Goal: Transaction & Acquisition: Purchase product/service

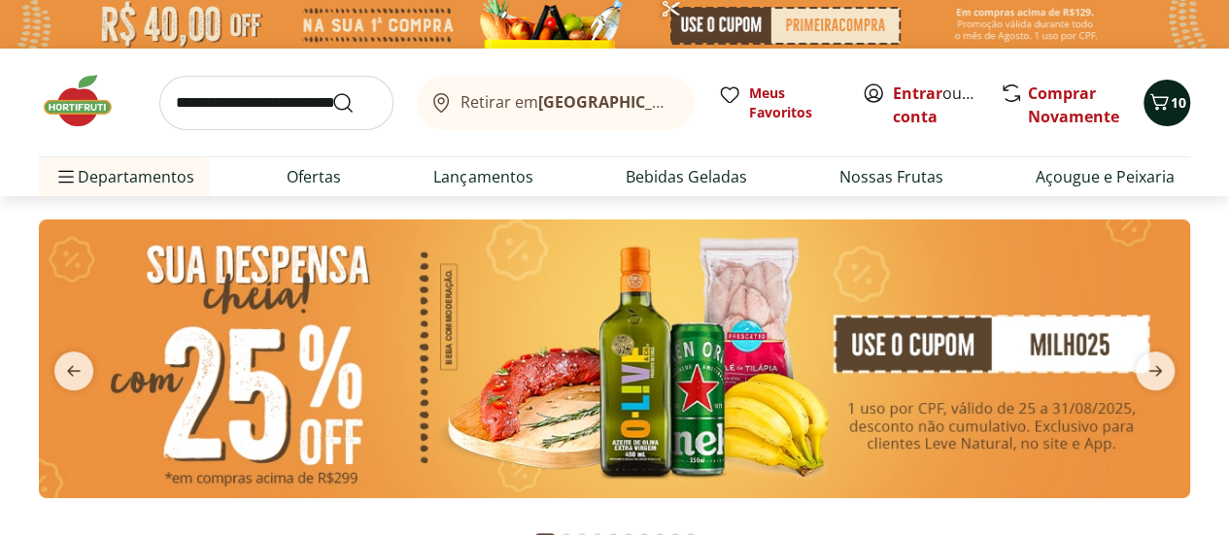
click at [1160, 104] on icon "Carrinho" at bounding box center [1159, 101] width 18 height 17
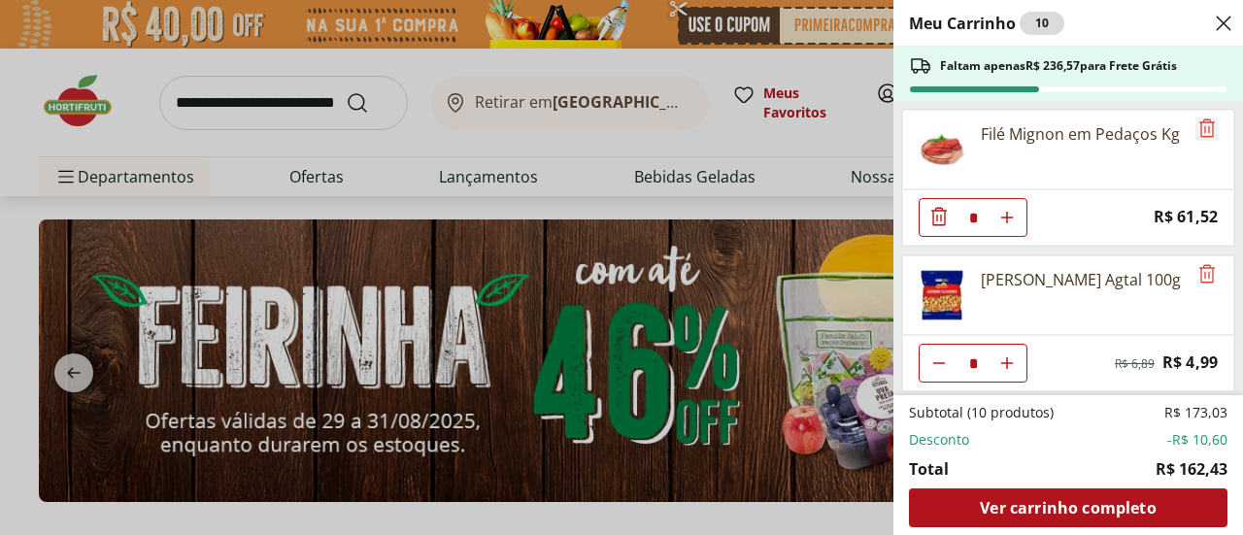
click at [1203, 125] on icon "Remove" at bounding box center [1207, 128] width 23 height 23
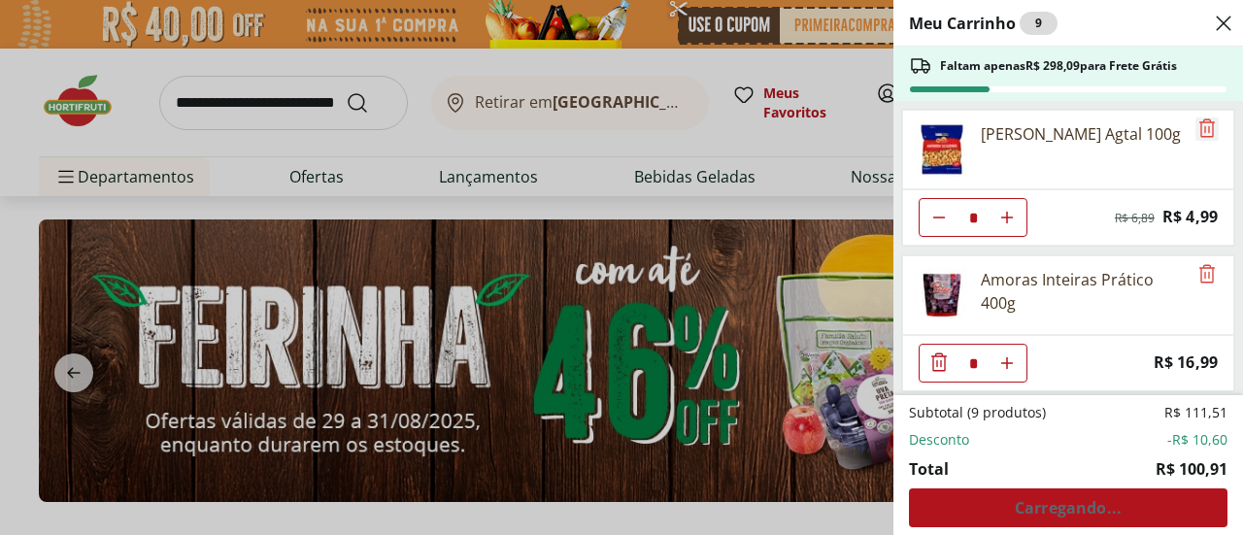
click at [1202, 126] on icon "Remove" at bounding box center [1207, 128] width 23 height 23
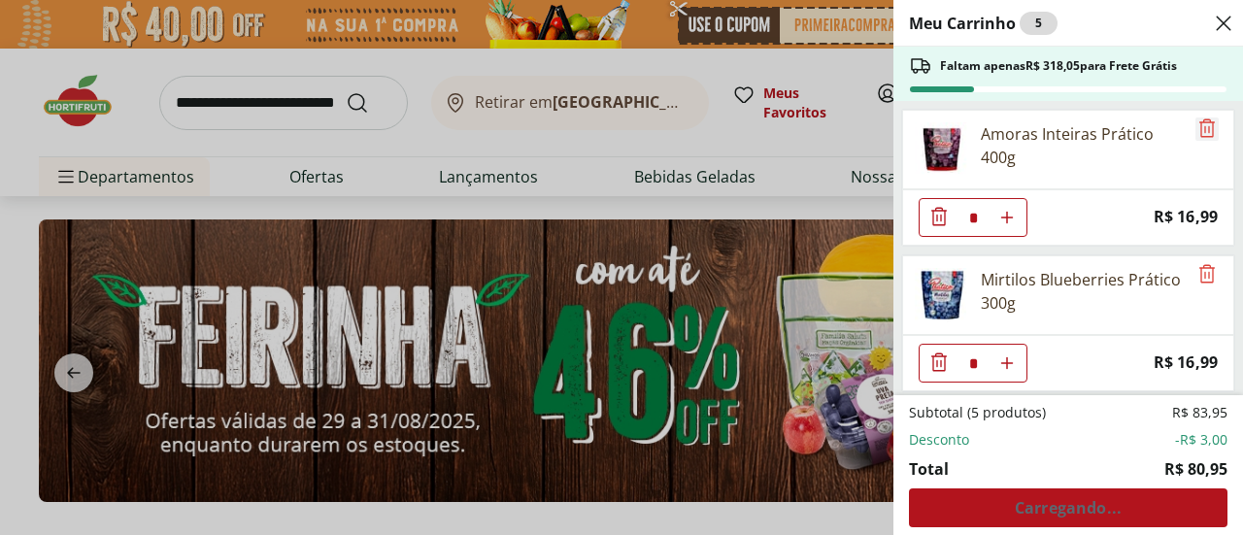
click at [1202, 126] on icon "Remove" at bounding box center [1208, 128] width 16 height 18
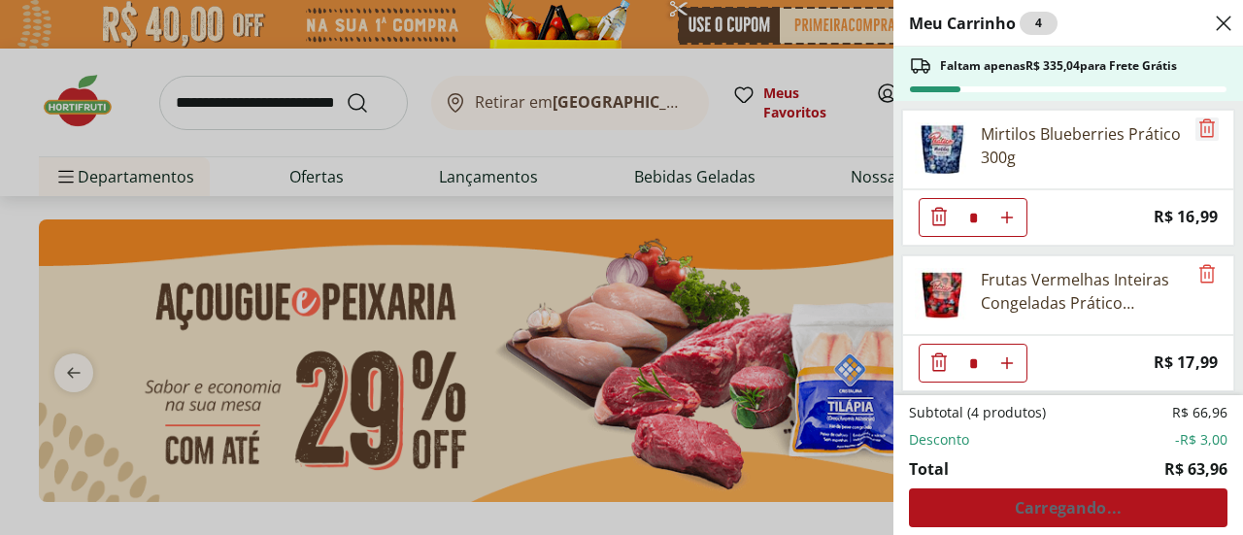
click at [1202, 126] on icon "Remove" at bounding box center [1208, 128] width 16 height 18
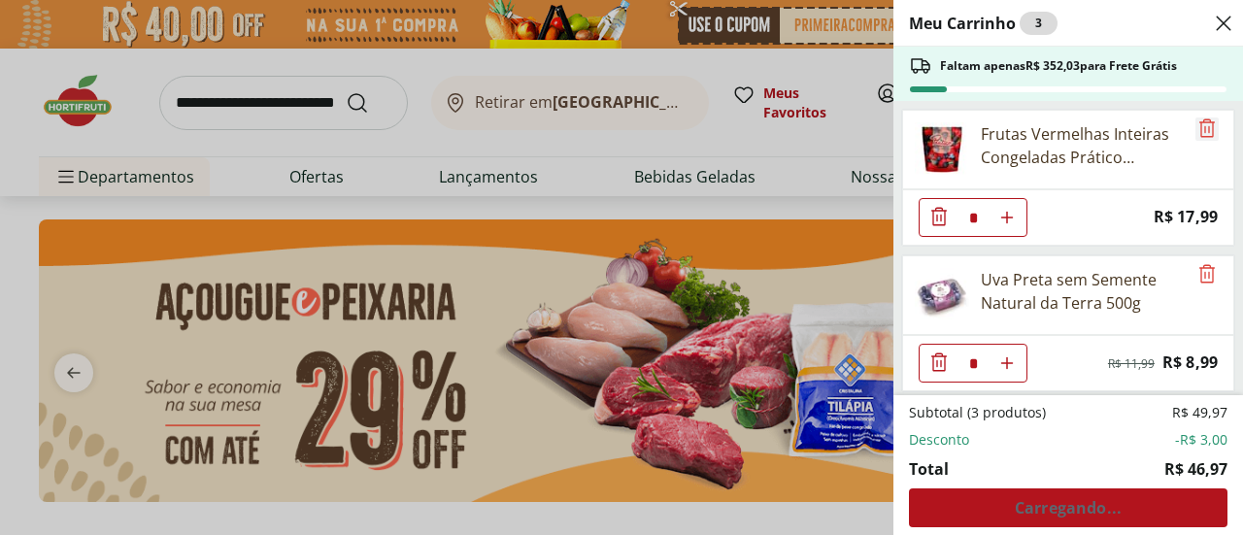
click at [1202, 126] on icon "Remove" at bounding box center [1208, 128] width 16 height 18
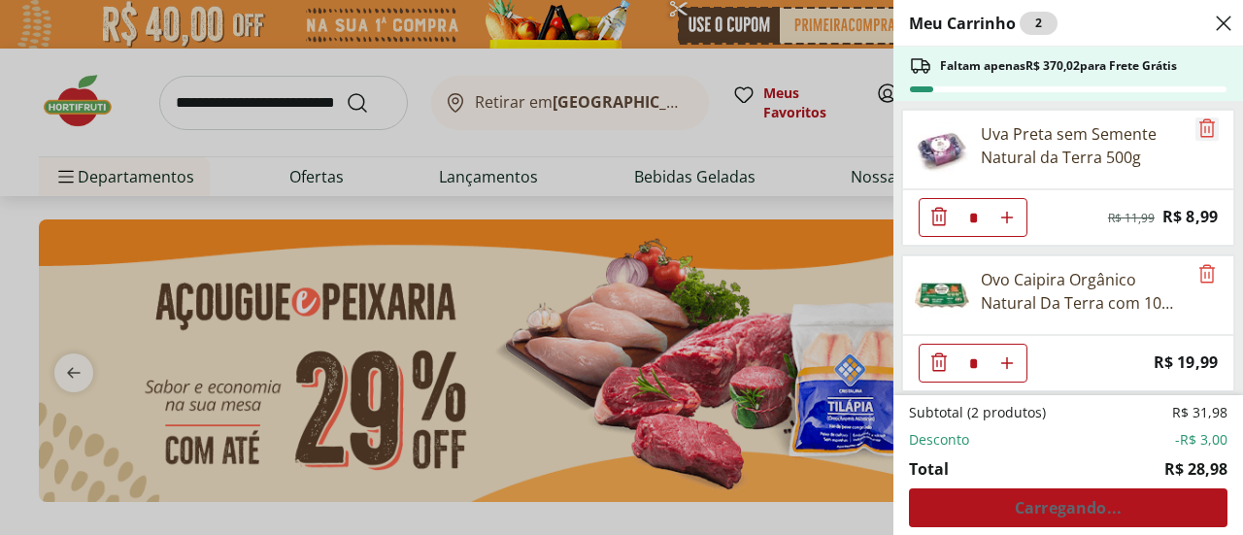
click at [1202, 126] on icon "Remove" at bounding box center [1208, 128] width 16 height 18
click at [1202, 264] on icon "Remove" at bounding box center [1208, 273] width 16 height 18
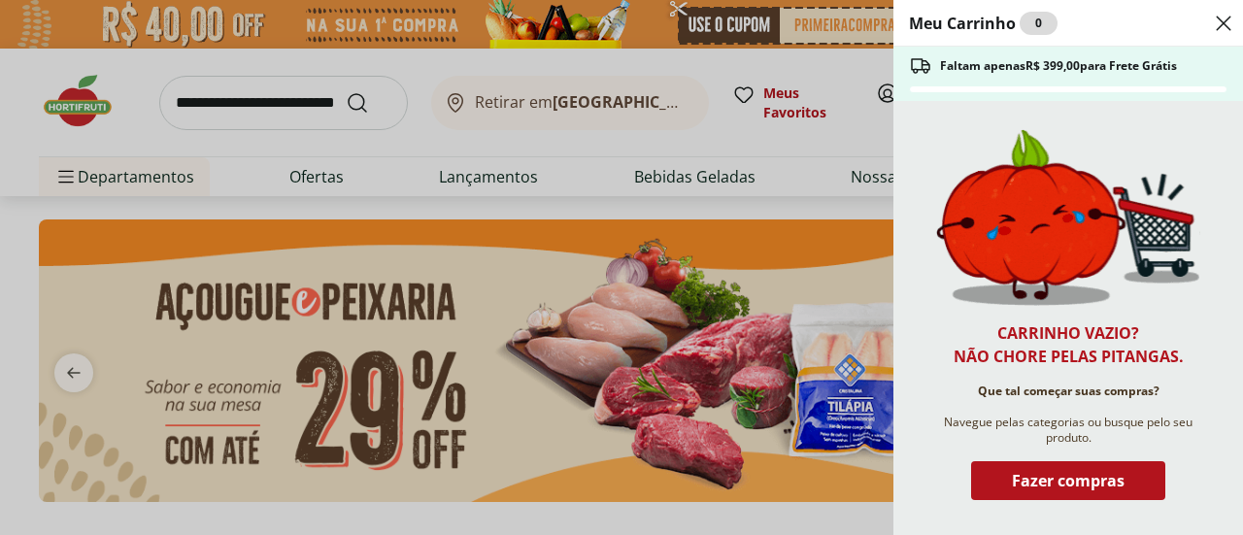
click at [813, 127] on div "Meu Carrinho 0 Faltam apenas R$ 399,00 para Frete Grátis Carrinho vazio? Não ch…" at bounding box center [621, 267] width 1243 height 535
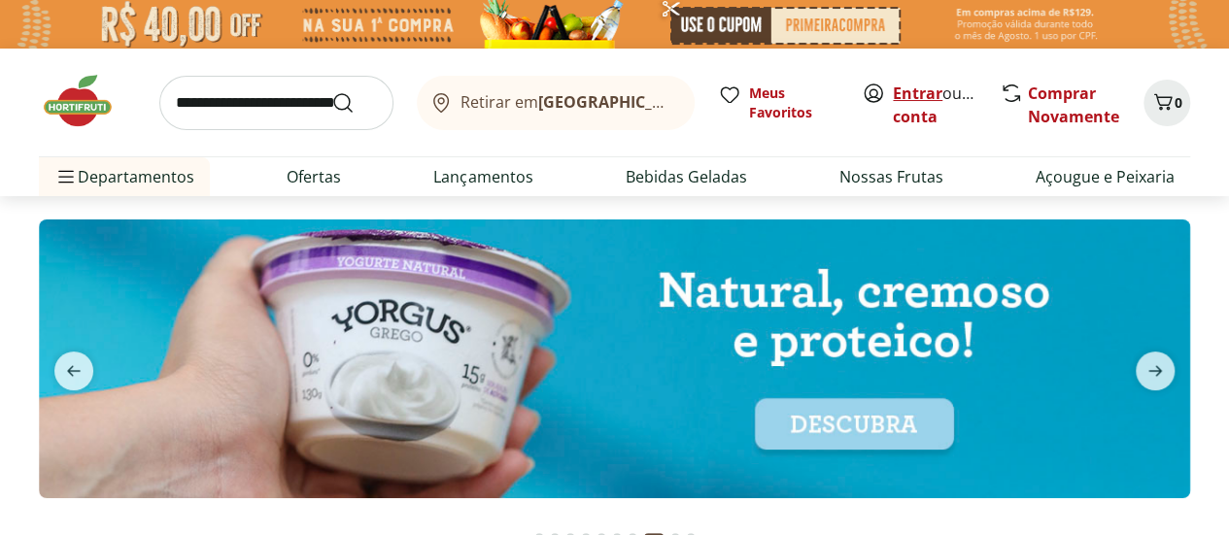
click at [929, 89] on link "Entrar" at bounding box center [918, 93] width 50 height 21
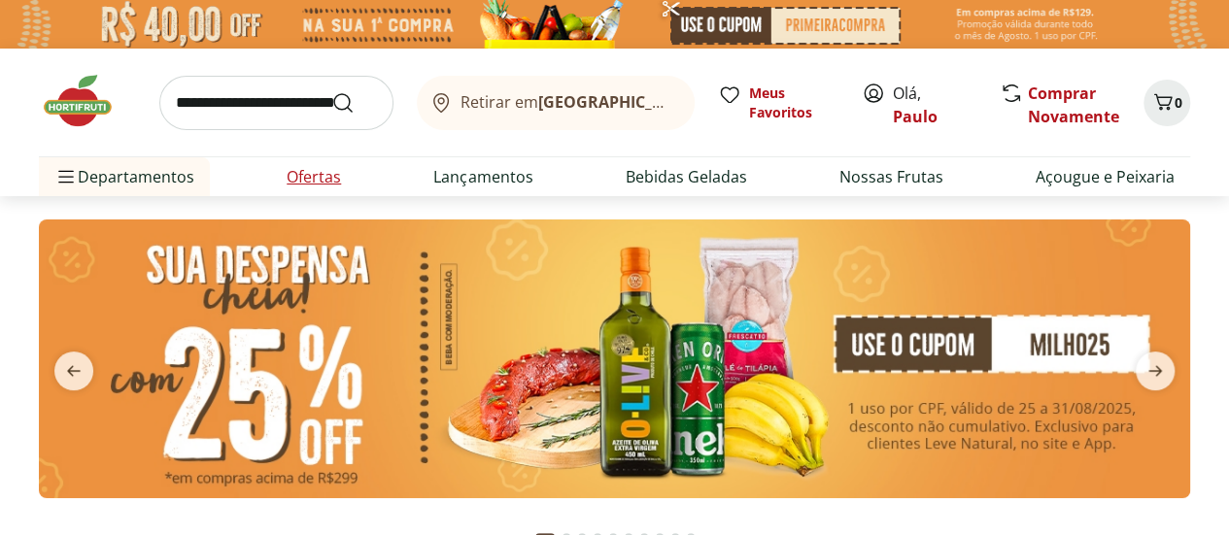
click at [295, 172] on link "Ofertas" at bounding box center [314, 176] width 54 height 23
select select "**********"
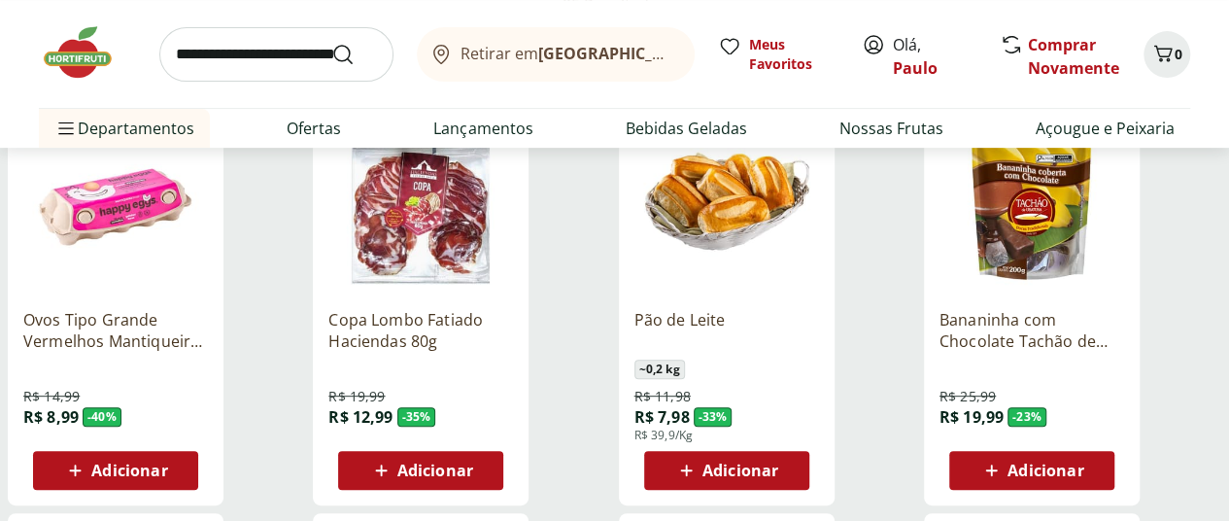
scroll to position [389, 0]
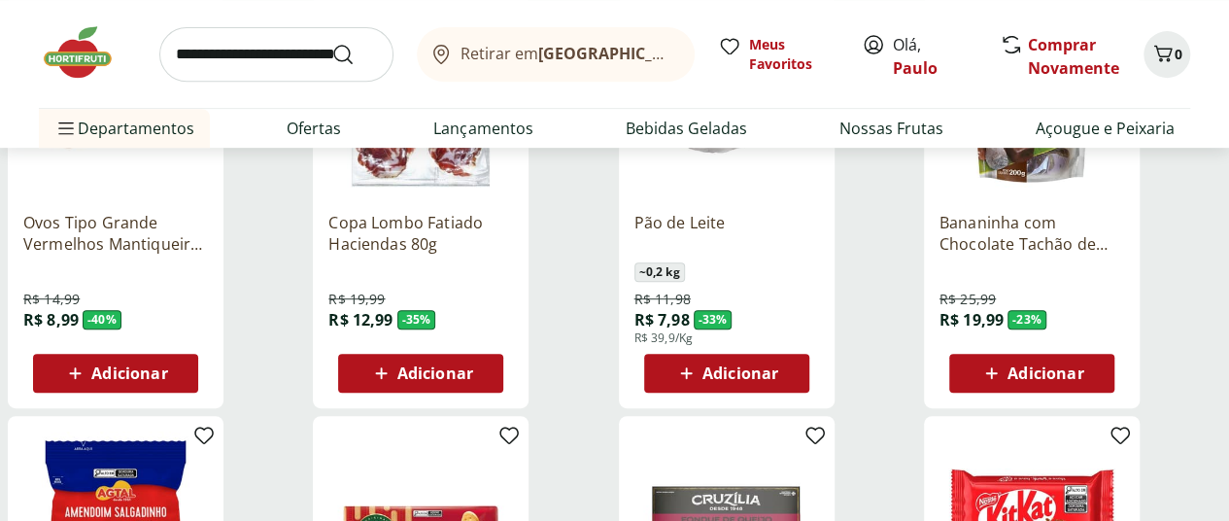
click at [167, 365] on span "Adicionar" at bounding box center [129, 373] width 76 height 16
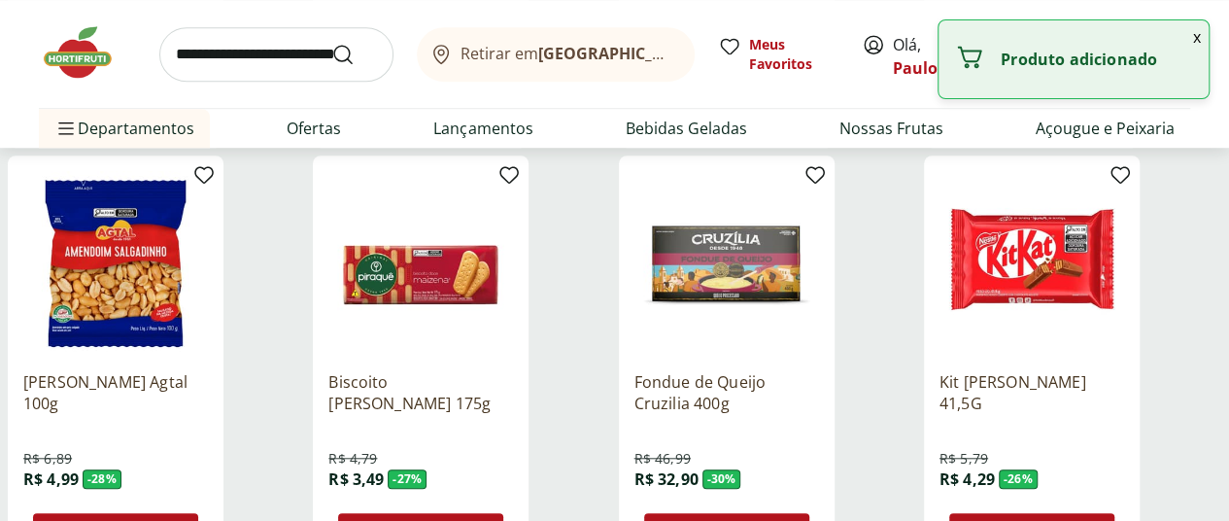
scroll to position [680, 0]
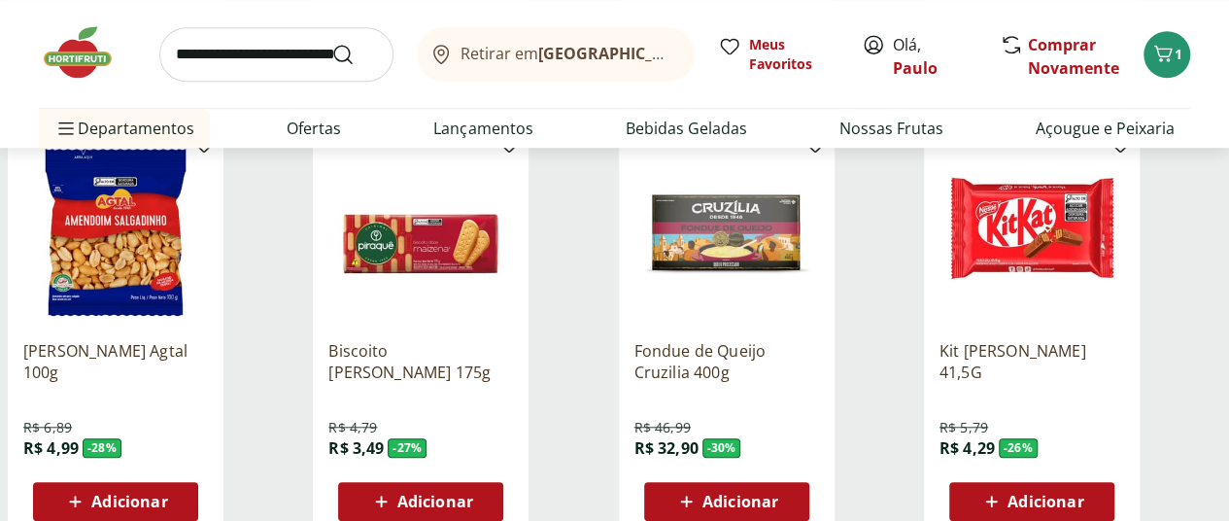
click at [183, 484] on div "Adicionar" at bounding box center [116, 501] width 134 height 35
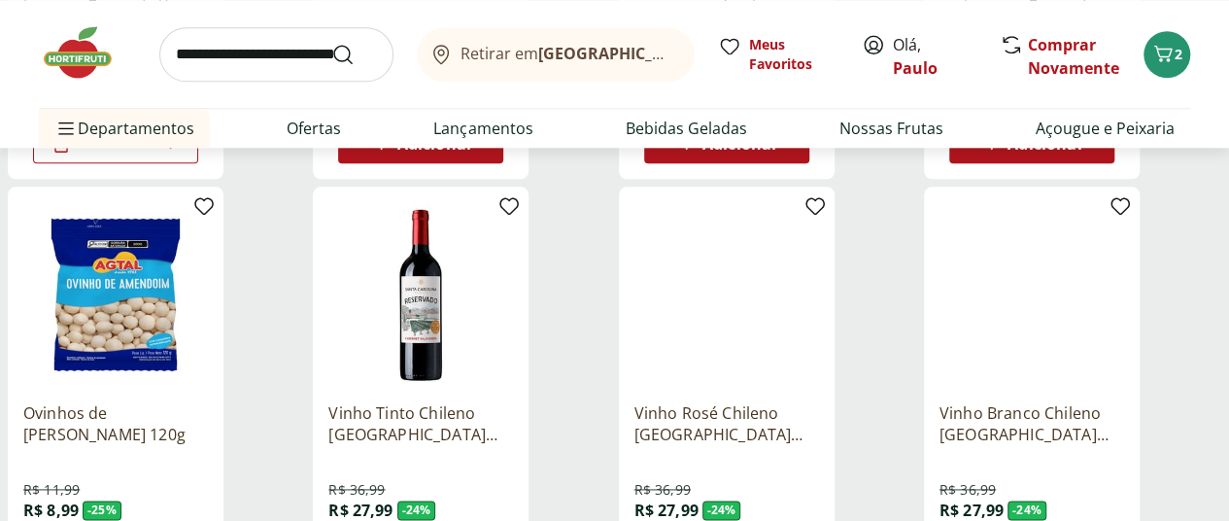
scroll to position [1068, 0]
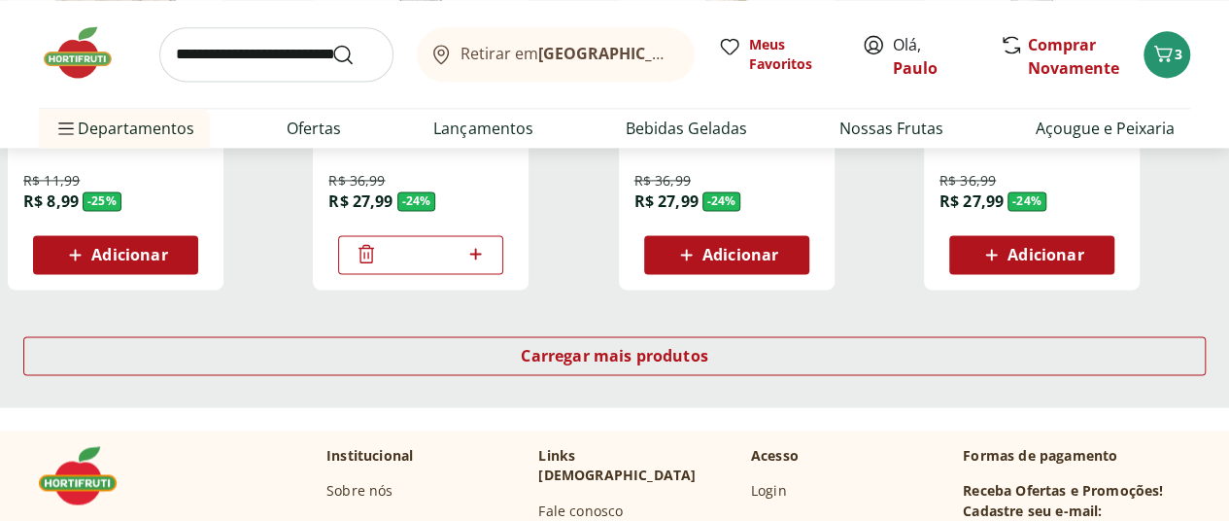
scroll to position [1360, 0]
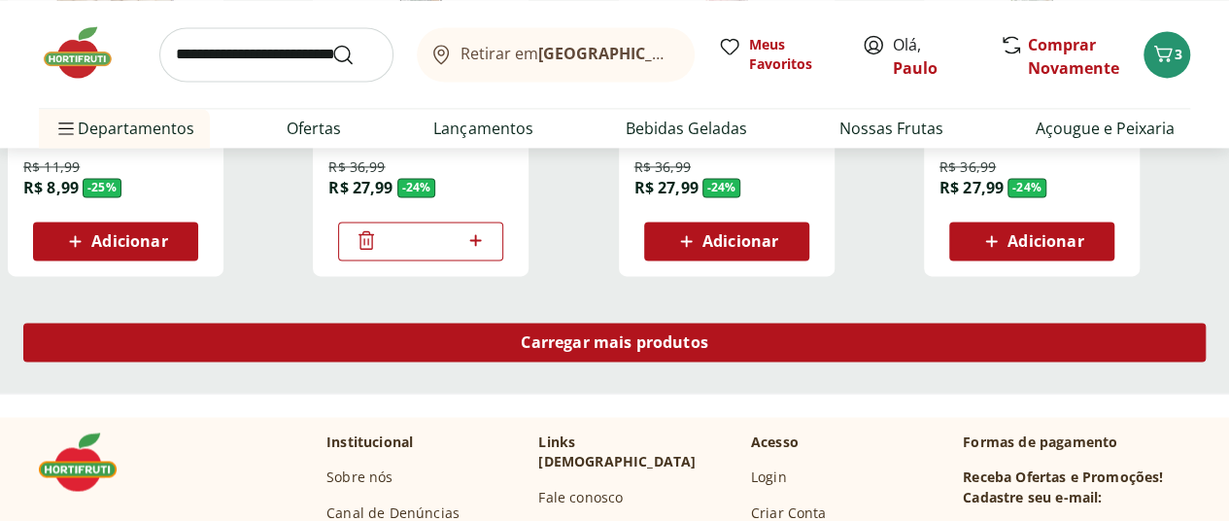
click at [708, 334] on span "Carregar mais produtos" at bounding box center [614, 342] width 187 height 16
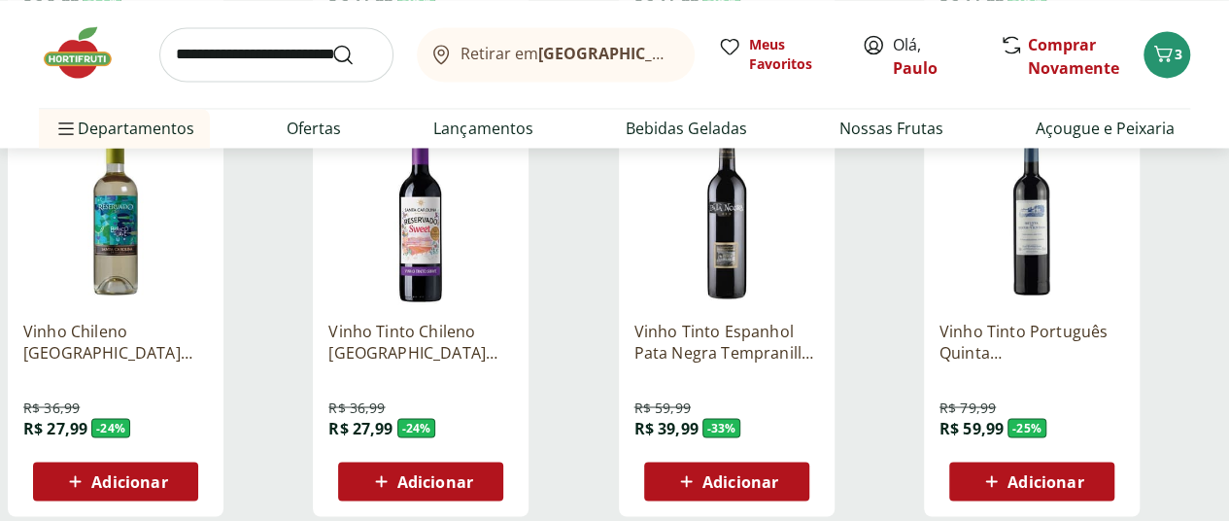
scroll to position [1554, 0]
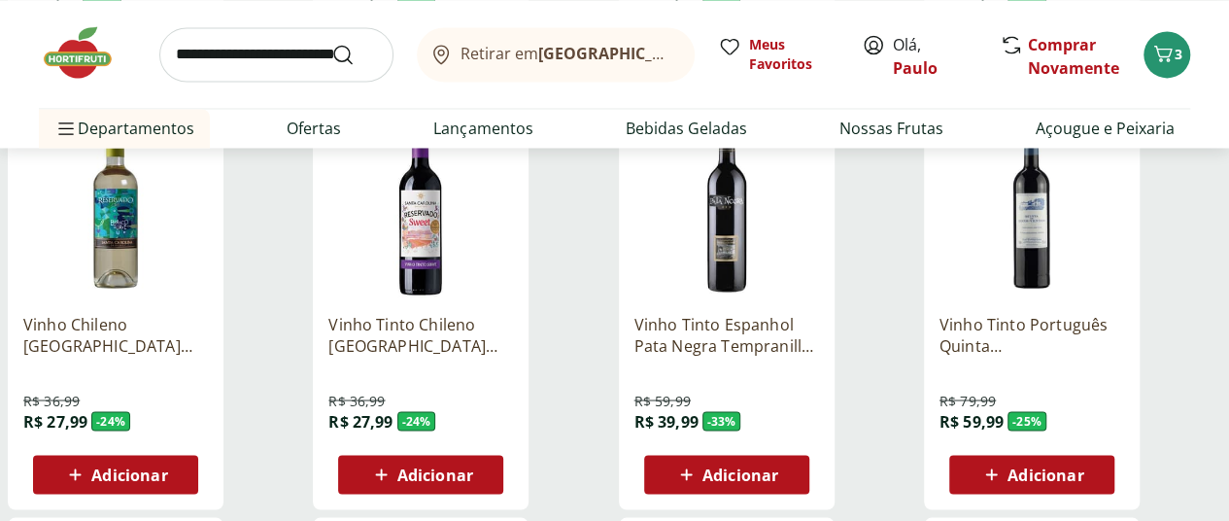
click at [778, 466] on span "Adicionar" at bounding box center [740, 474] width 76 height 16
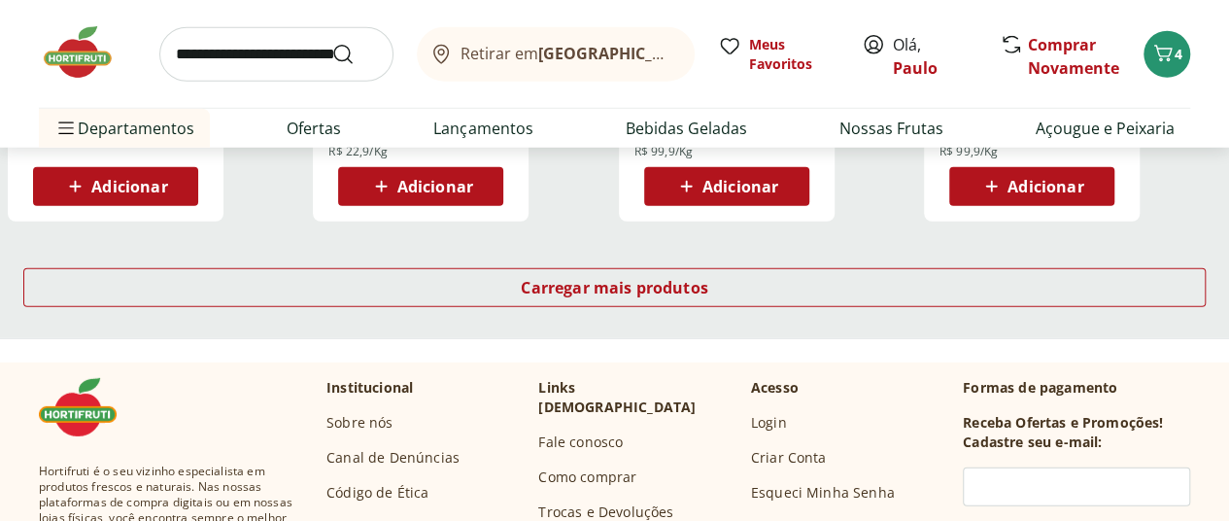
scroll to position [2720, 0]
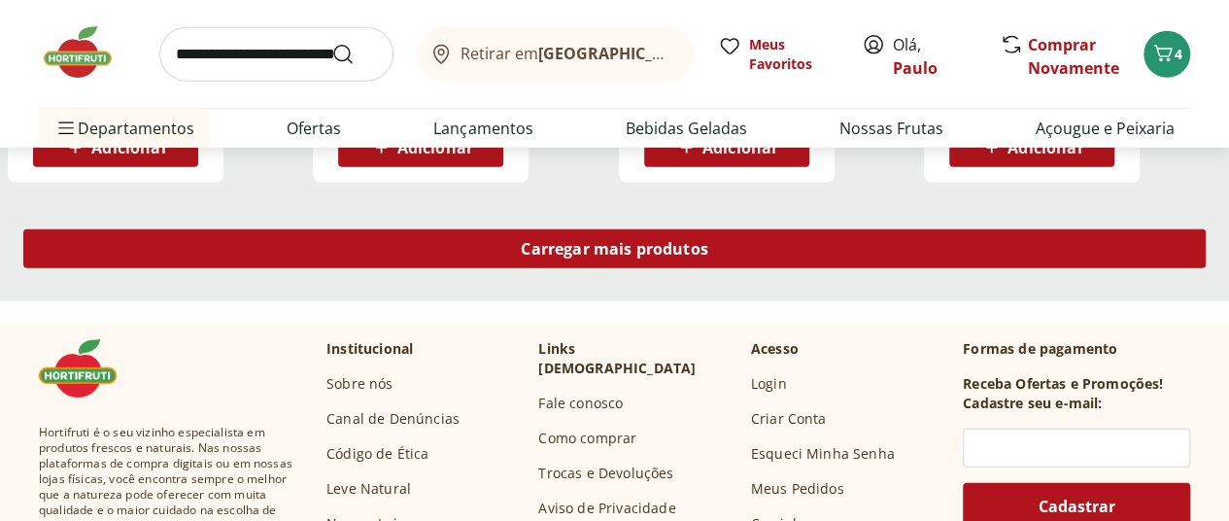
click at [708, 241] on span "Carregar mais produtos" at bounding box center [614, 249] width 187 height 16
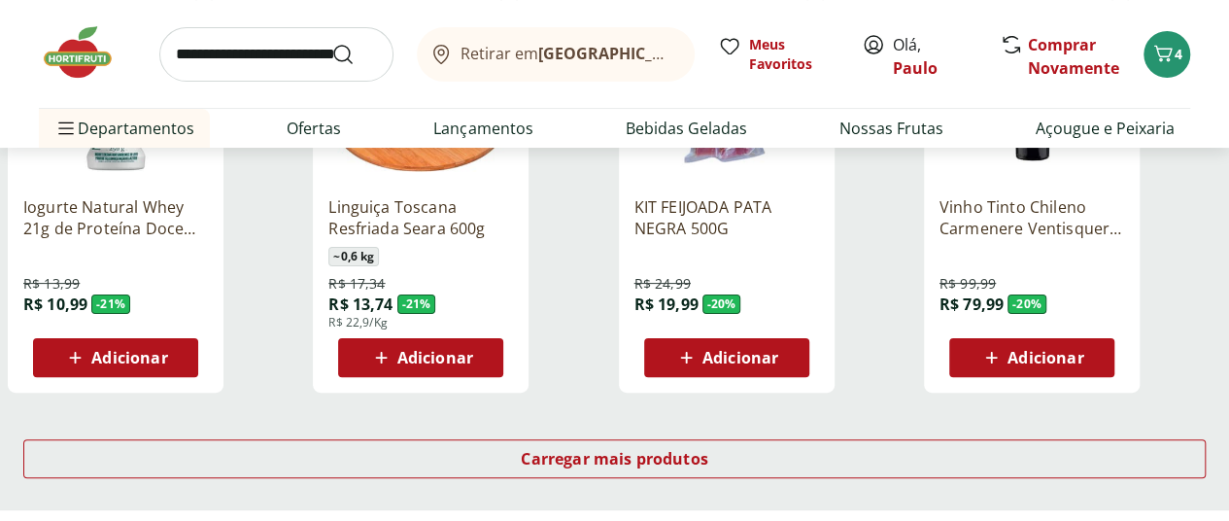
scroll to position [3885, 0]
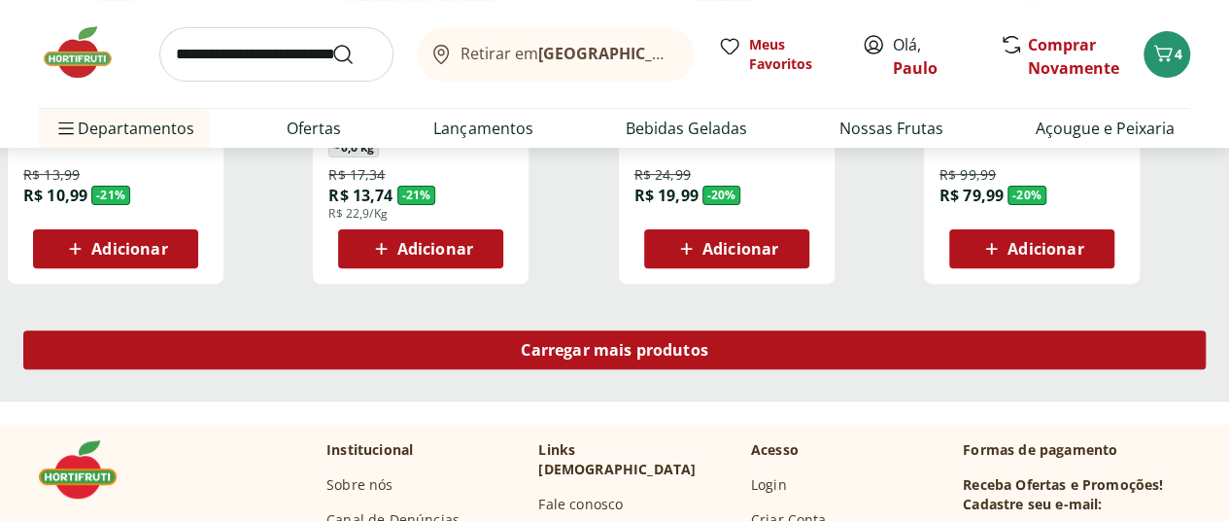
click at [694, 330] on div "Carregar mais produtos" at bounding box center [614, 349] width 1182 height 39
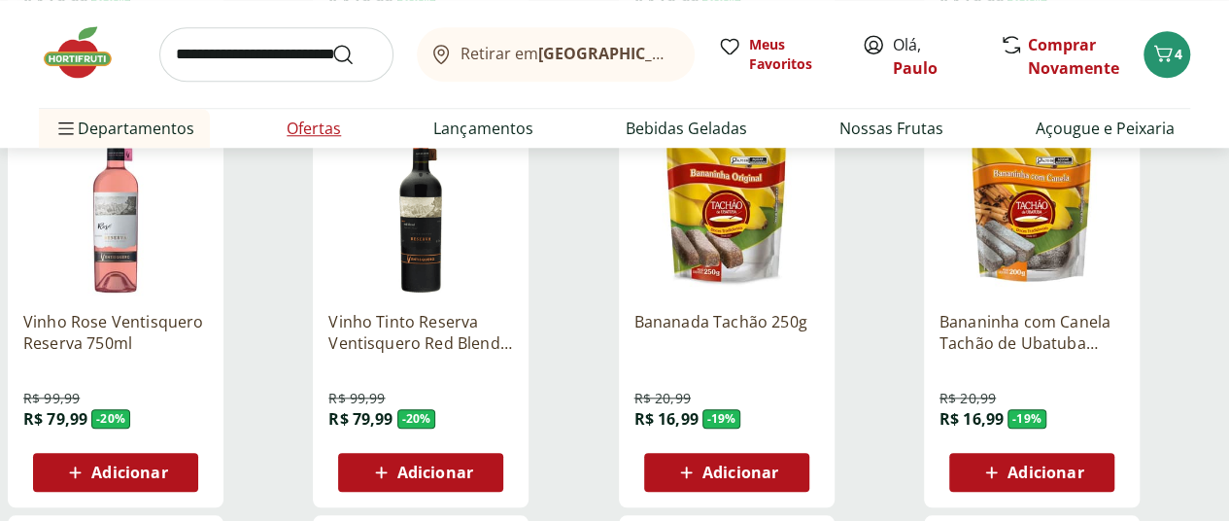
scroll to position [4468, 0]
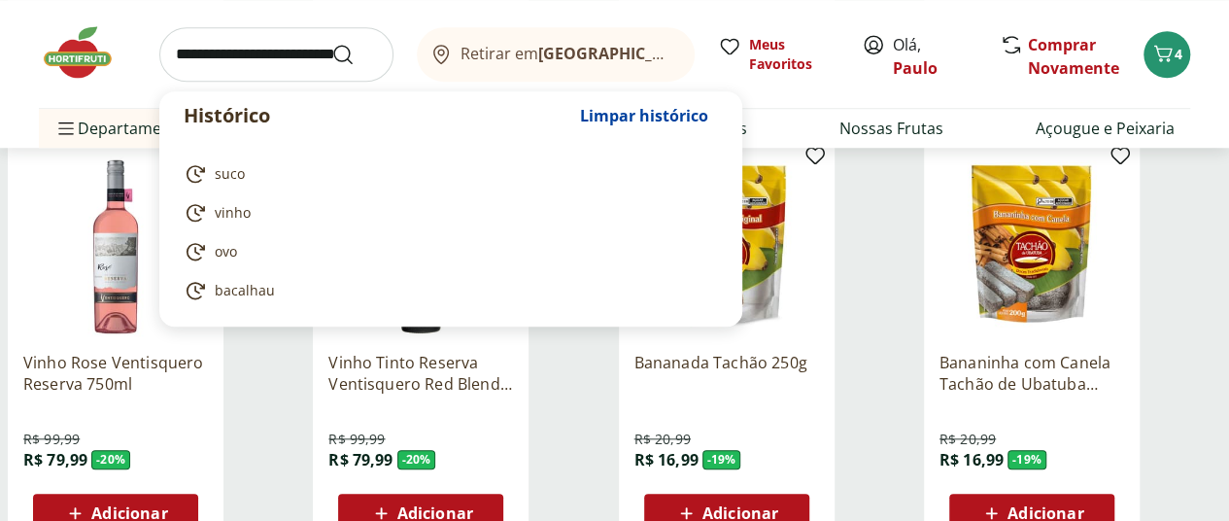
click at [232, 65] on input "search" at bounding box center [276, 54] width 234 height 54
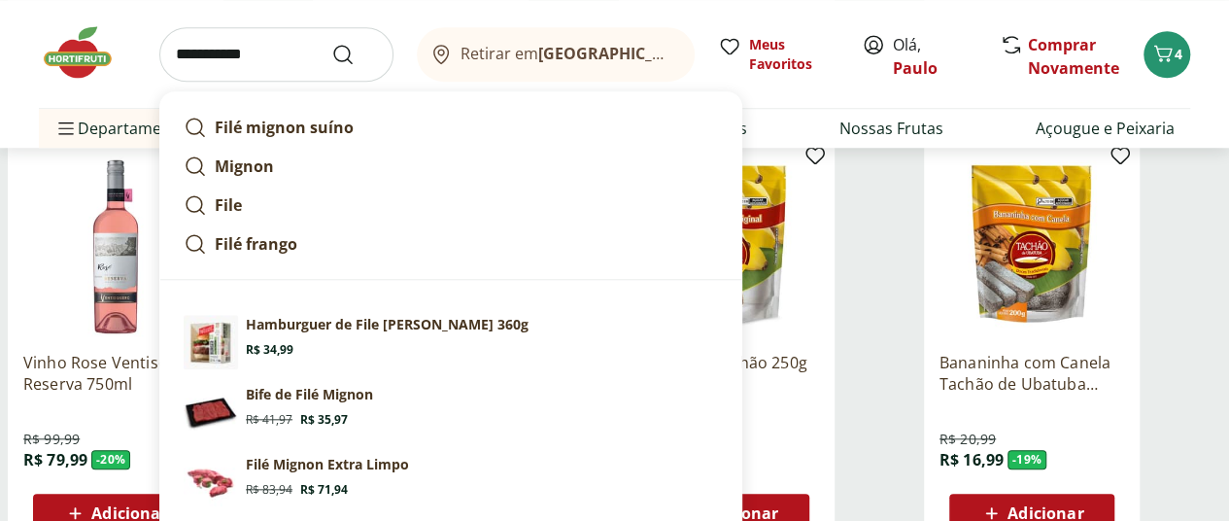
type input "**********"
click at [331, 43] on button "Submit Search" at bounding box center [354, 54] width 47 height 23
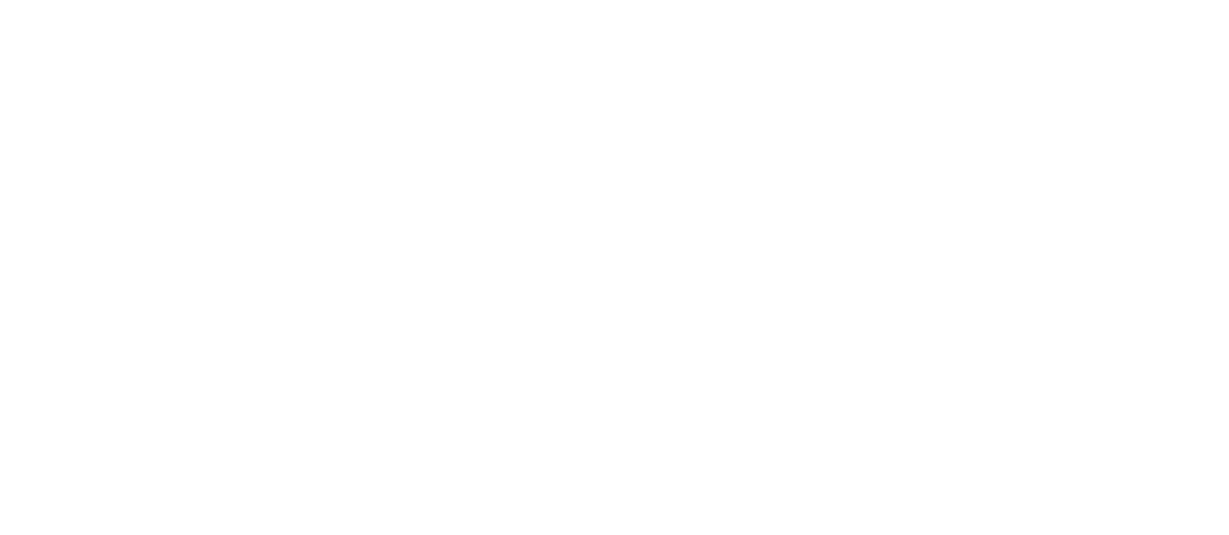
select select "**********"
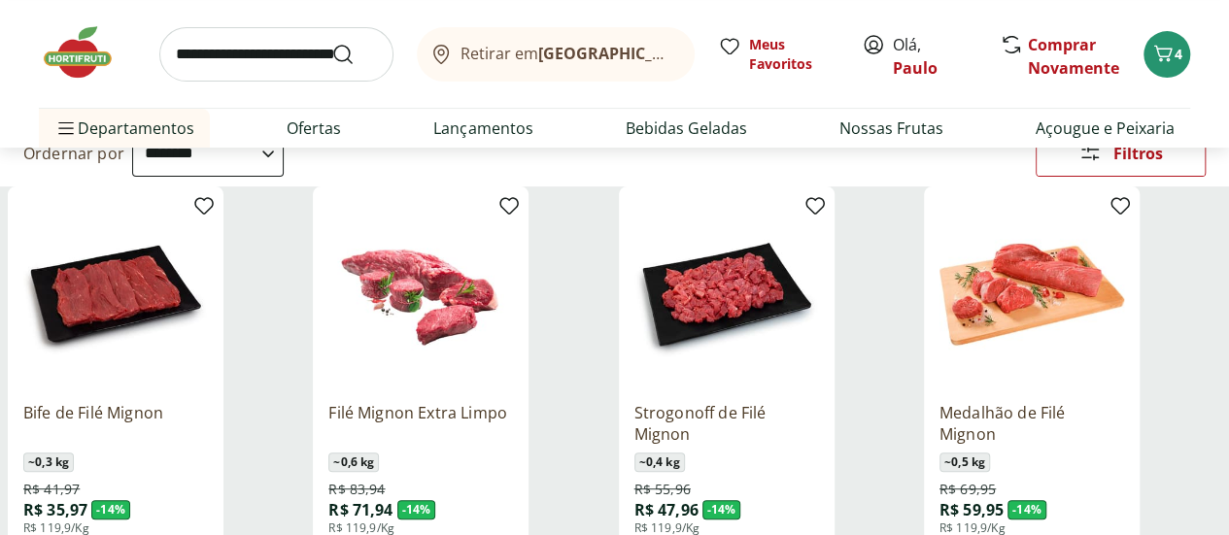
scroll to position [291, 0]
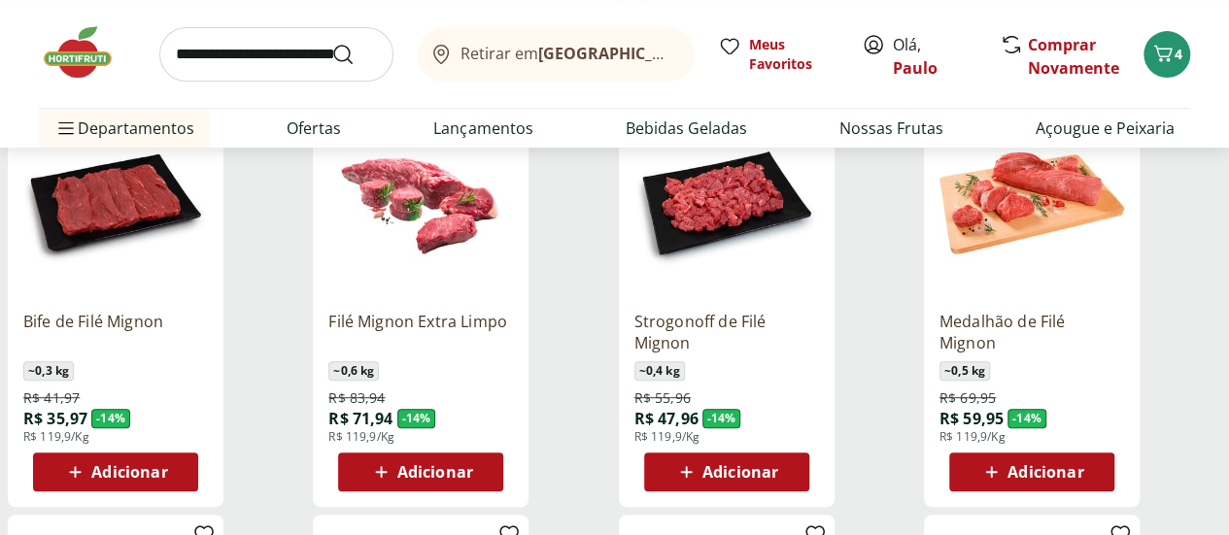
click at [167, 477] on span "Adicionar" at bounding box center [129, 472] width 76 height 16
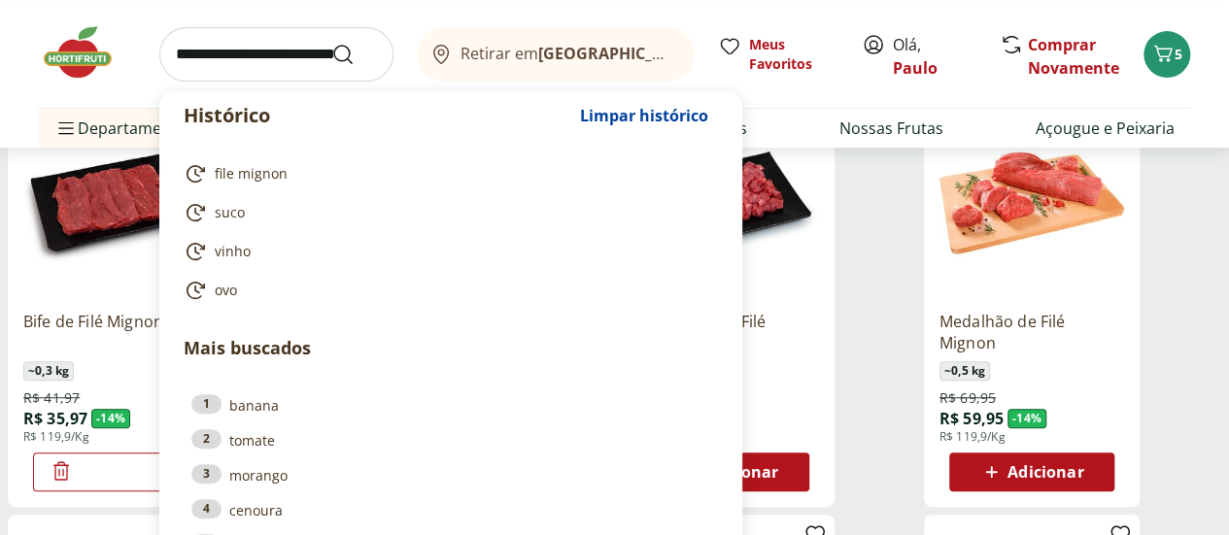
click at [186, 55] on input "search" at bounding box center [276, 54] width 234 height 54
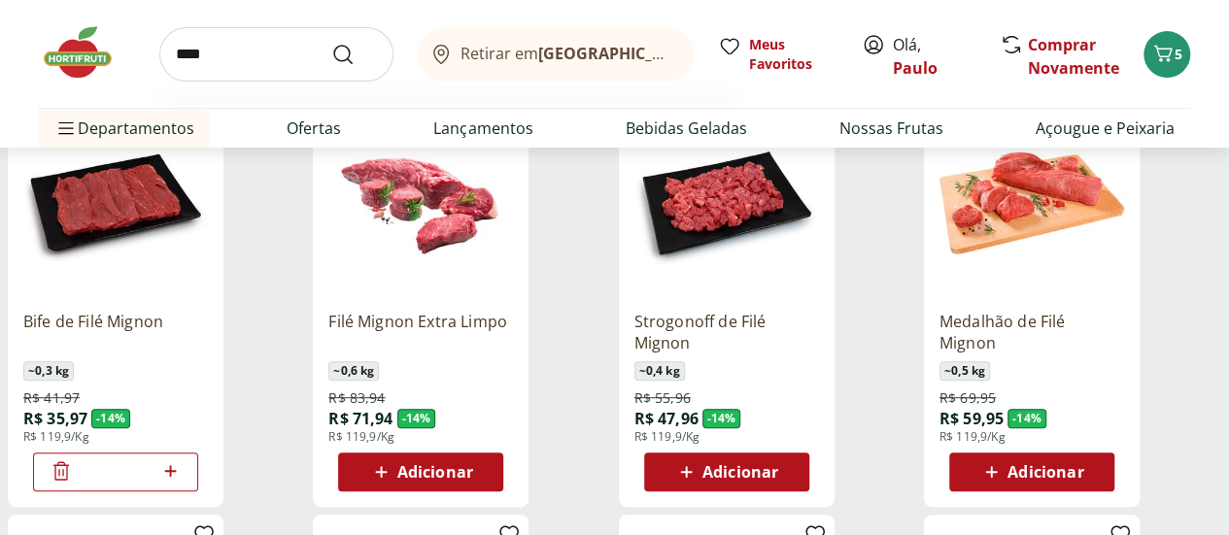
type input "****"
click at [331, 43] on button "Submit Search" at bounding box center [354, 54] width 47 height 23
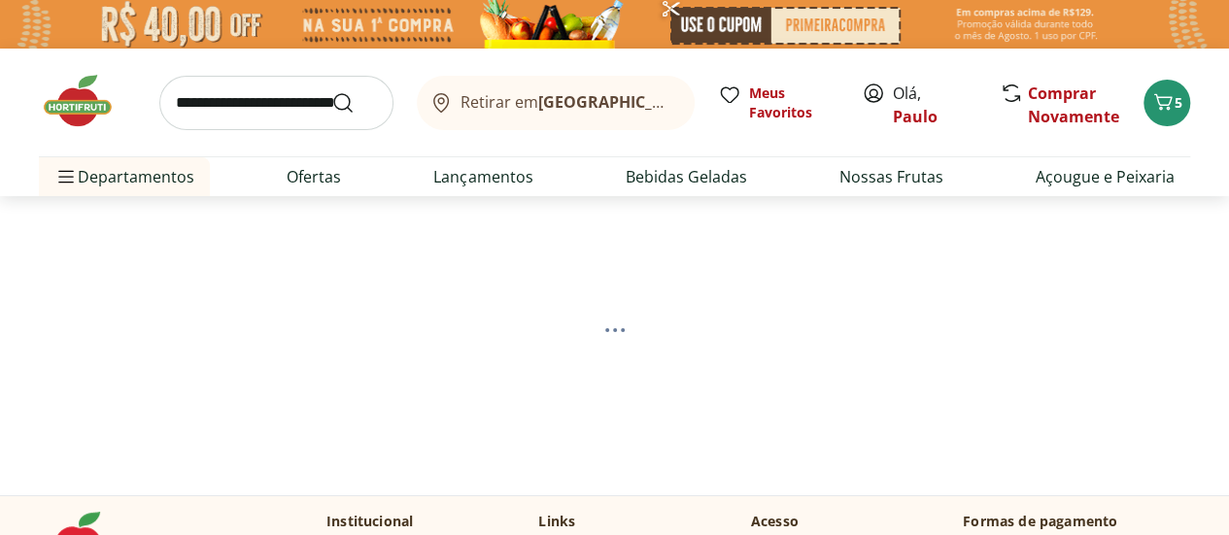
select select "**********"
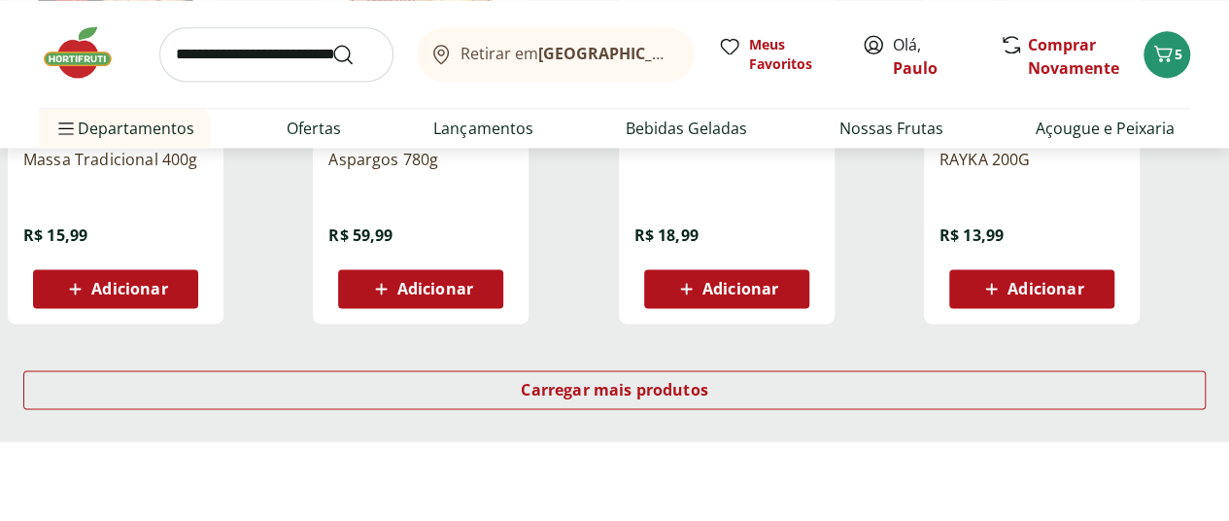
scroll to position [1457, 0]
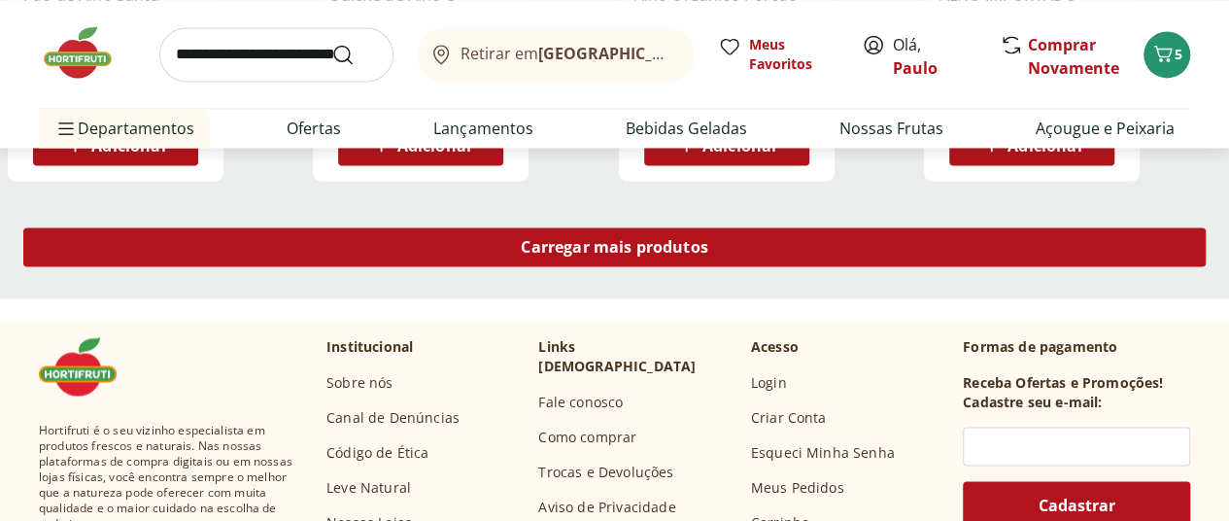
click at [697, 254] on span "Carregar mais produtos" at bounding box center [614, 247] width 187 height 16
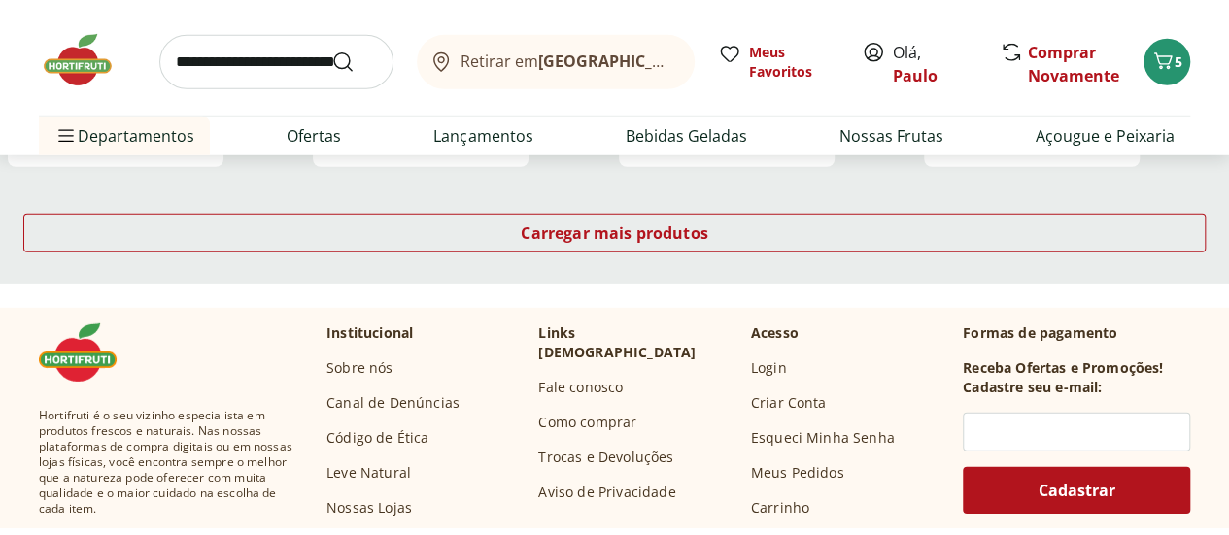
scroll to position [2720, 0]
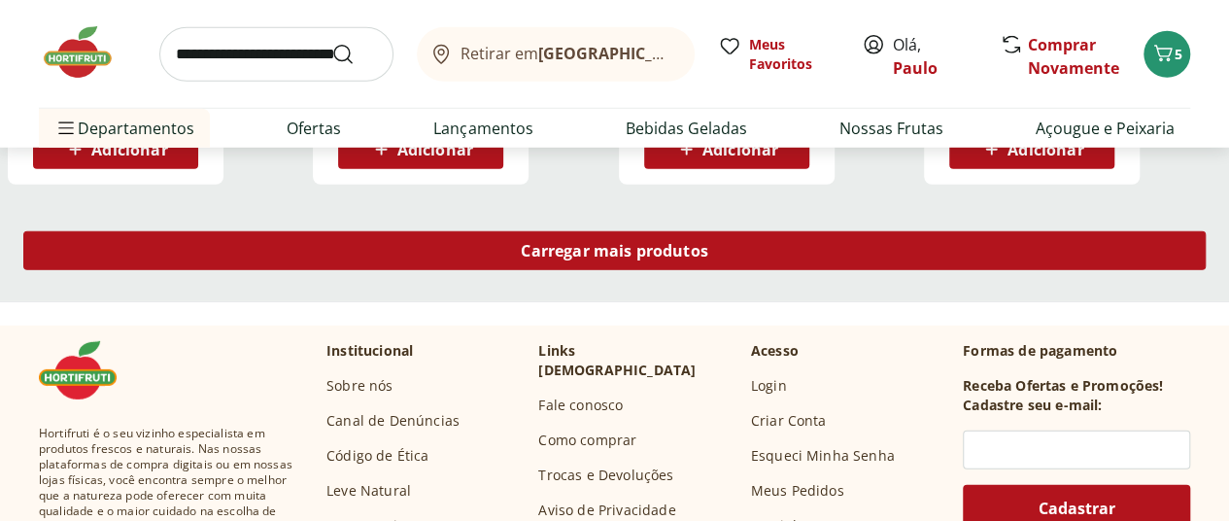
click at [708, 258] on span "Carregar mais produtos" at bounding box center [614, 251] width 187 height 16
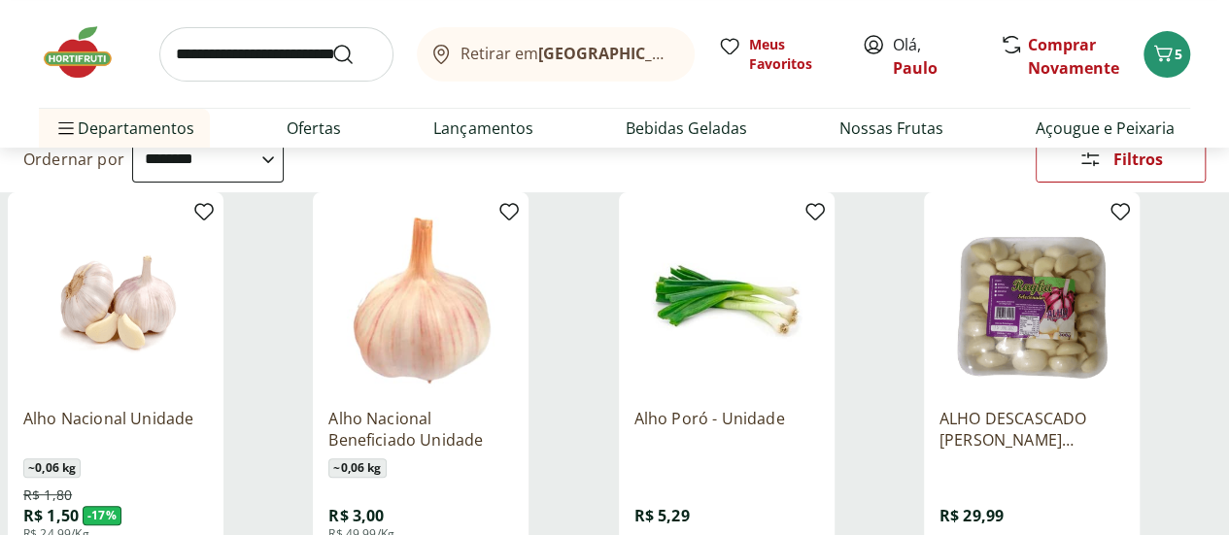
scroll to position [291, 0]
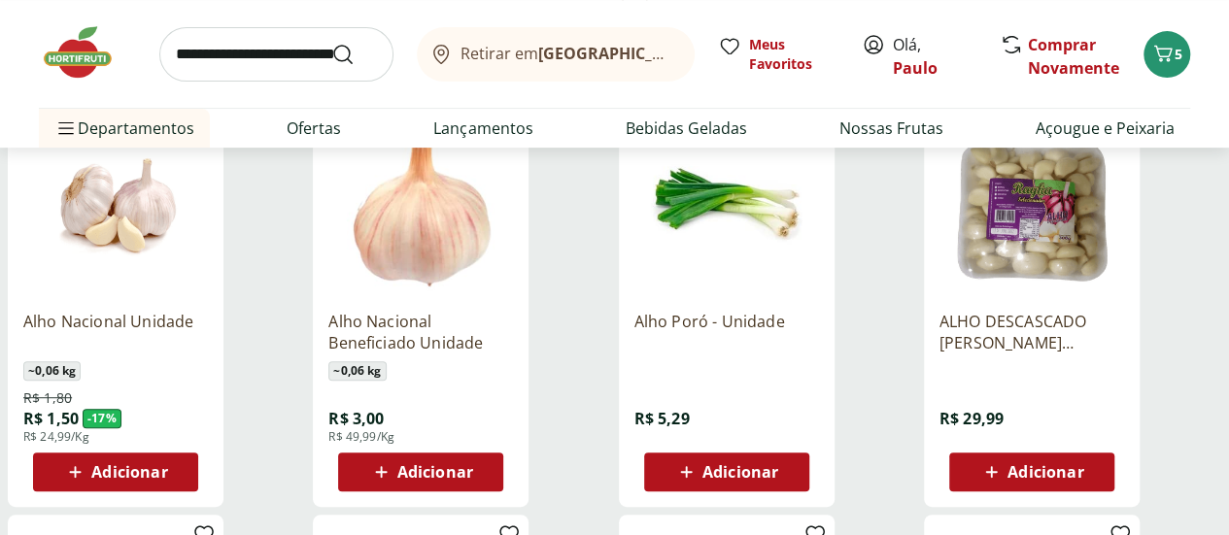
click at [167, 480] on span "Adicionar" at bounding box center [129, 472] width 76 height 16
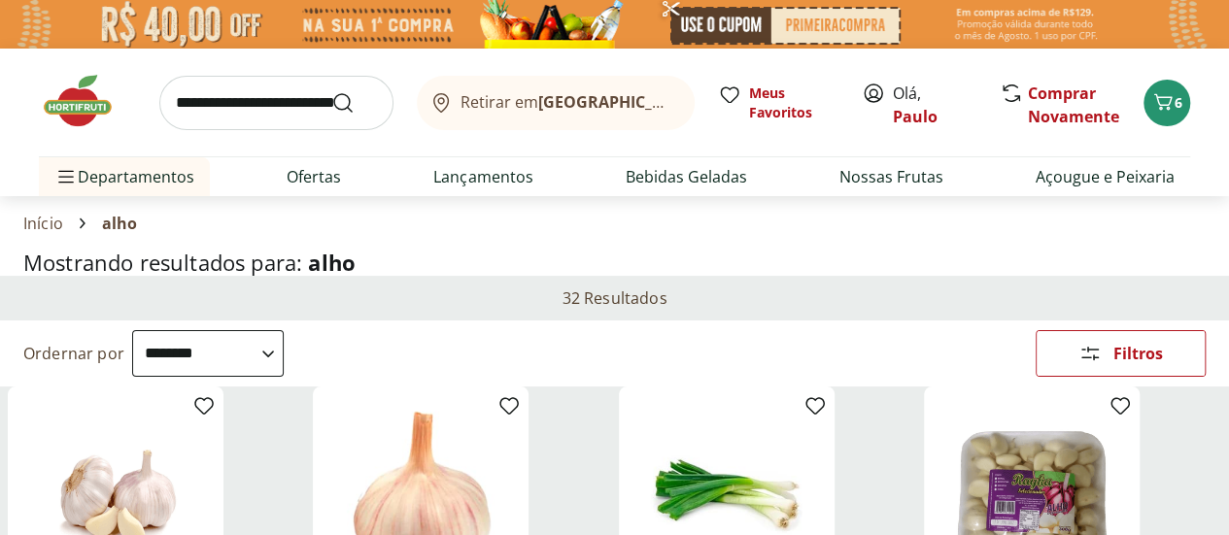
click at [219, 115] on input "search" at bounding box center [276, 103] width 234 height 54
type input "**********"
click at [331, 91] on button "Submit Search" at bounding box center [354, 102] width 47 height 23
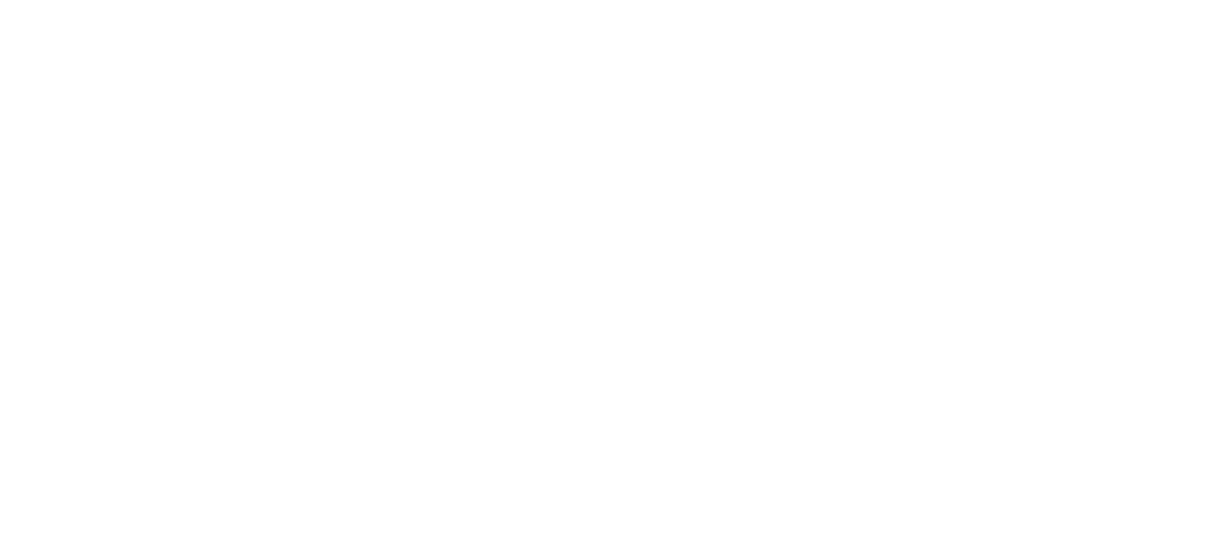
select select "**********"
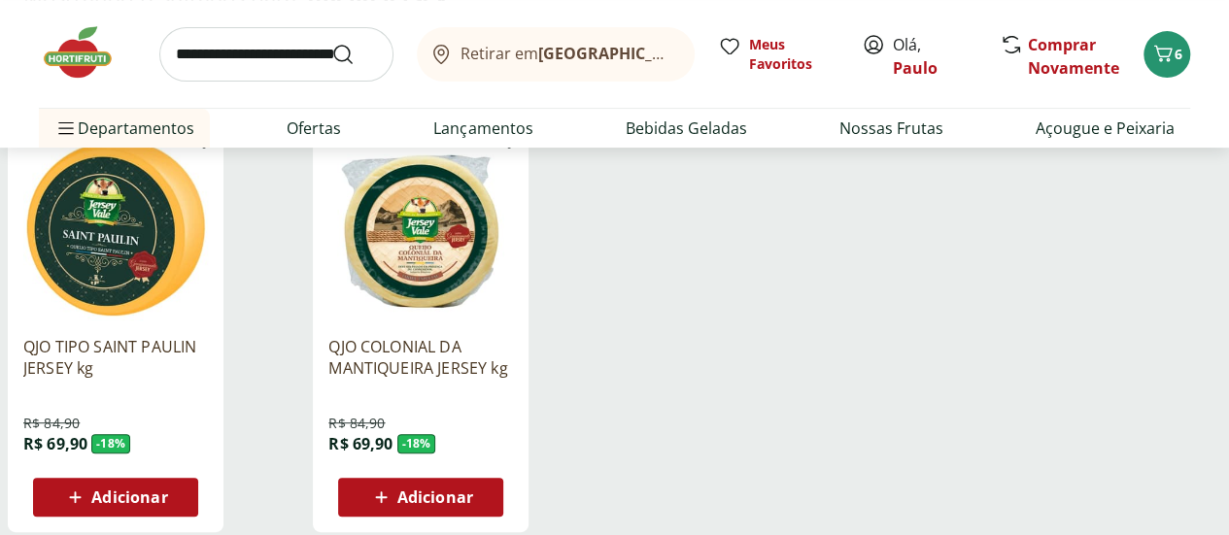
scroll to position [291, 0]
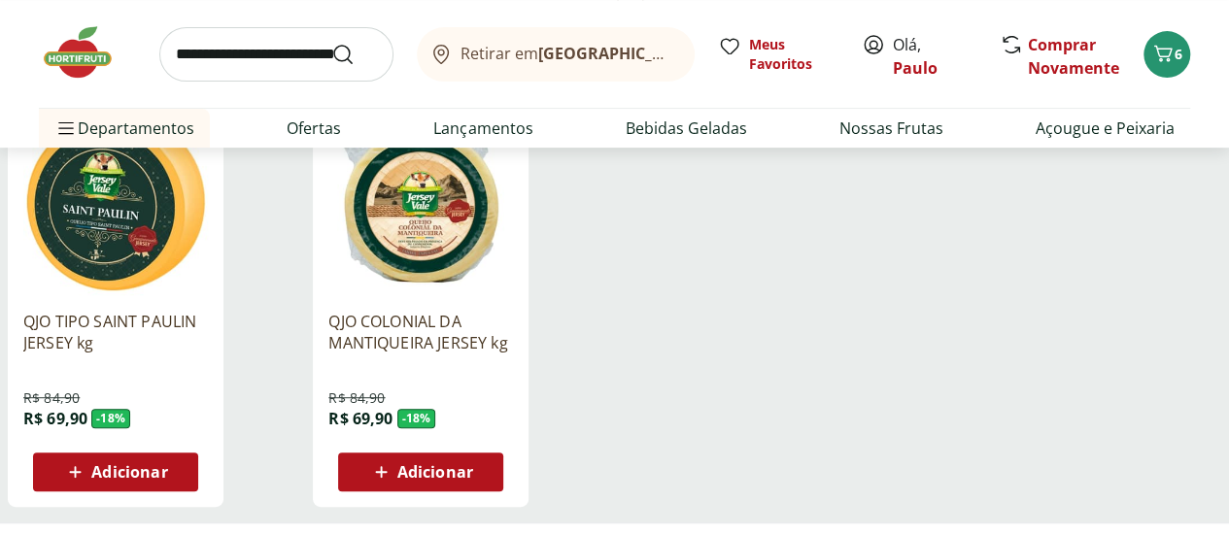
click at [473, 480] on span "Adicionar" at bounding box center [435, 472] width 76 height 16
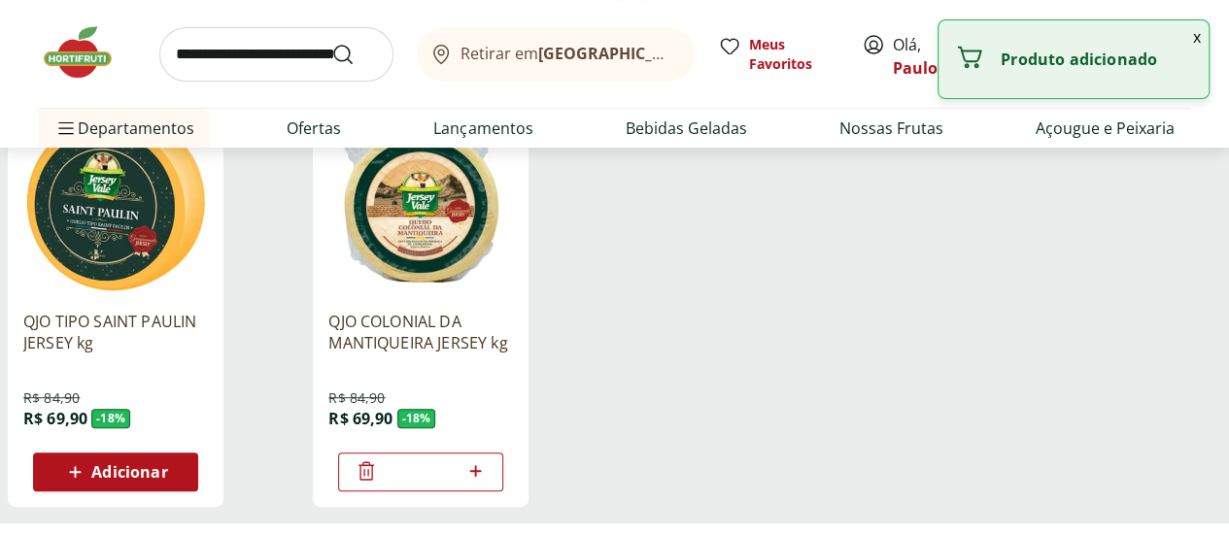
click at [167, 480] on span "Adicionar" at bounding box center [129, 472] width 76 height 16
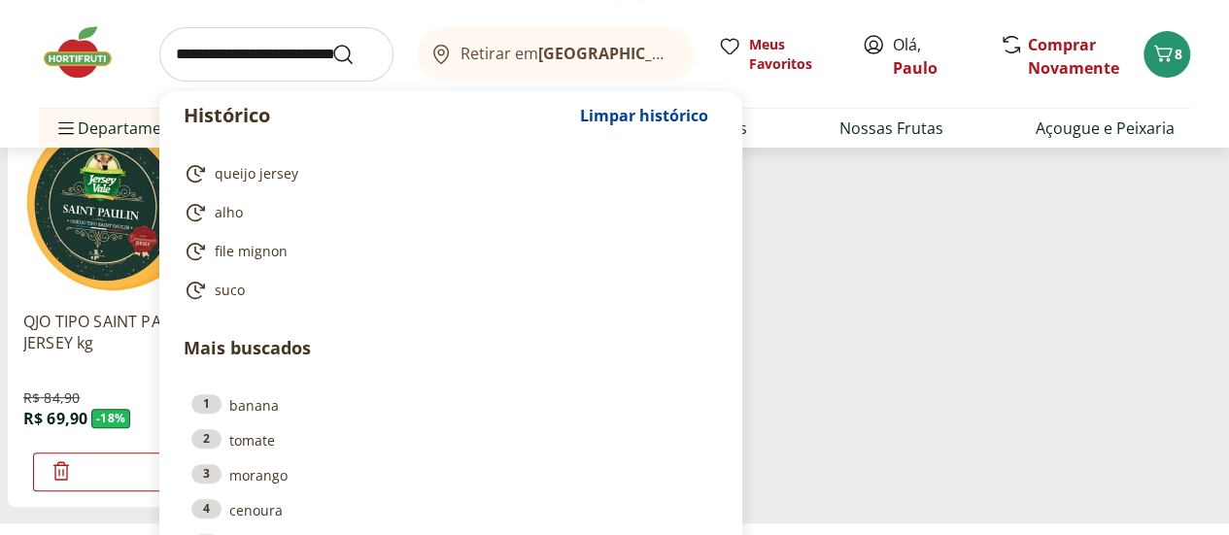
click at [252, 53] on input "search" at bounding box center [276, 54] width 234 height 54
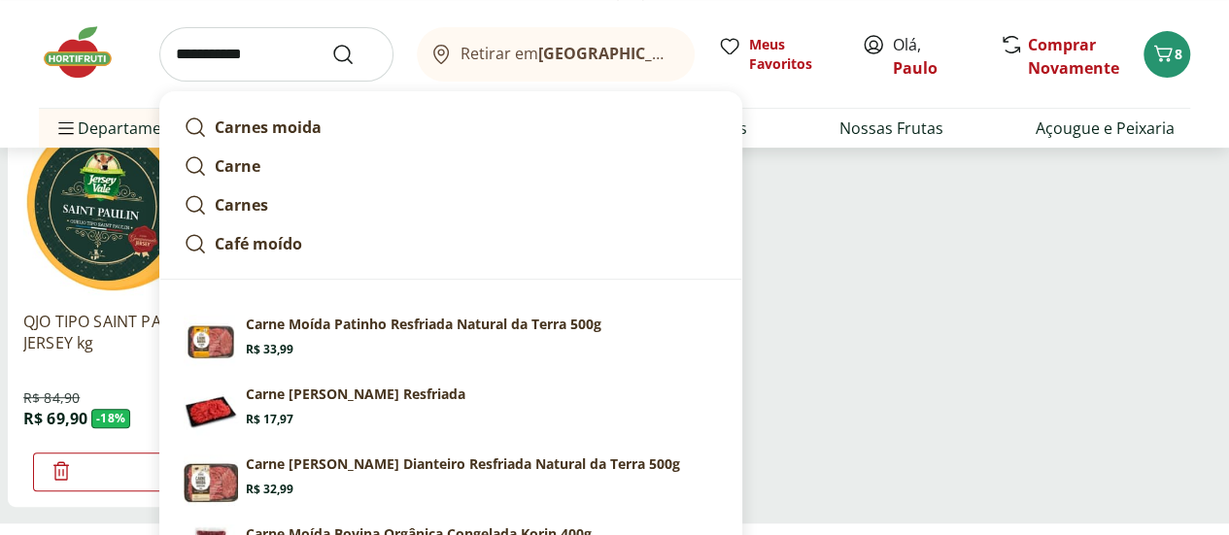
type input "**********"
click at [331, 43] on button "Submit Search" at bounding box center [354, 54] width 47 height 23
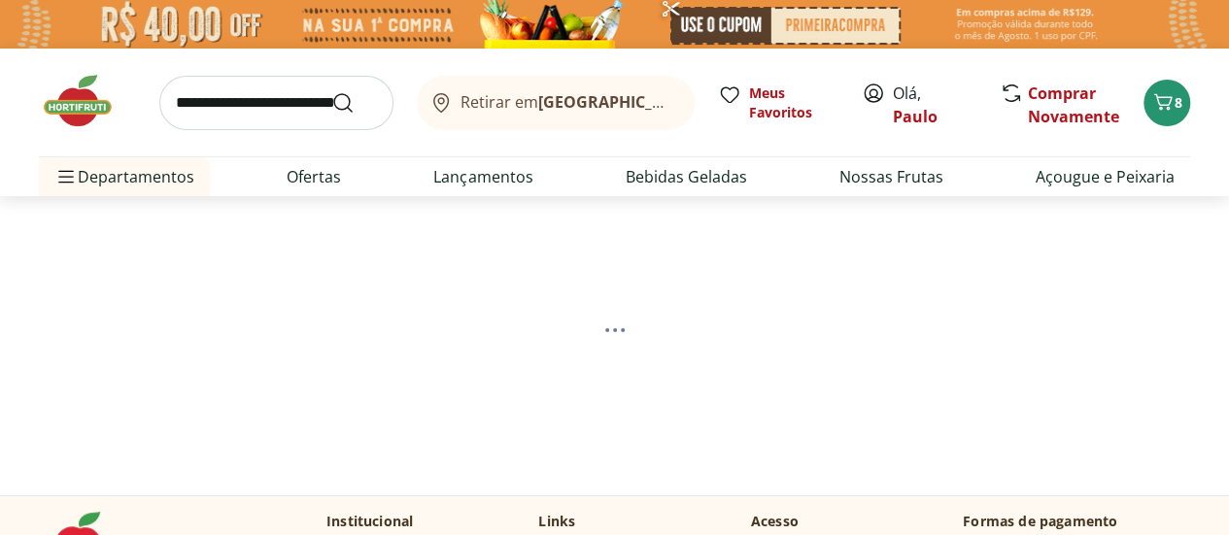
select select "**********"
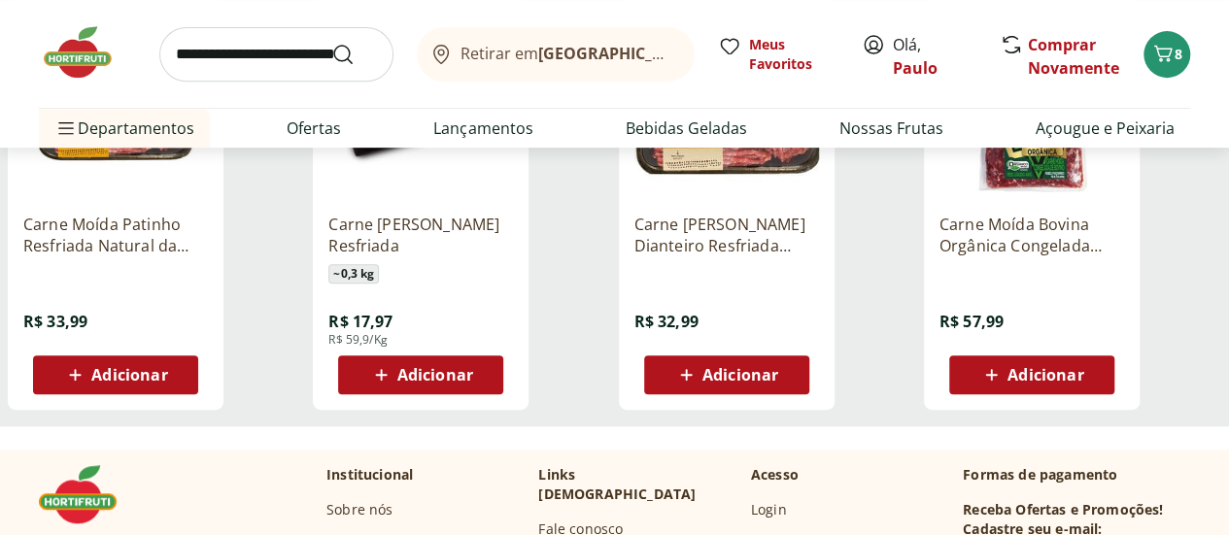
scroll to position [291, 0]
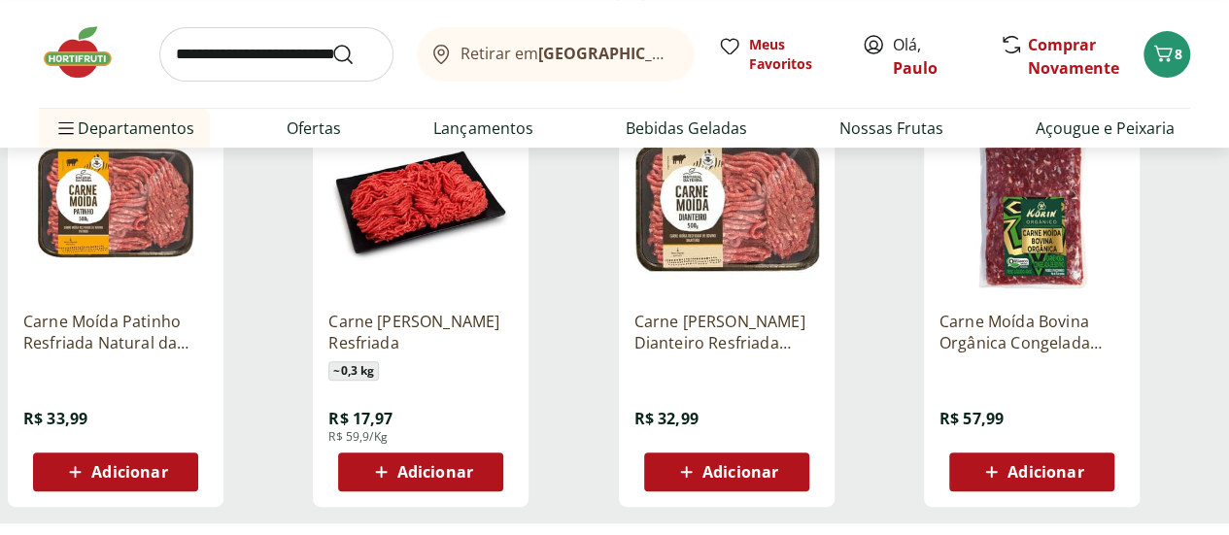
click at [513, 222] on img at bounding box center [420, 203] width 185 height 185
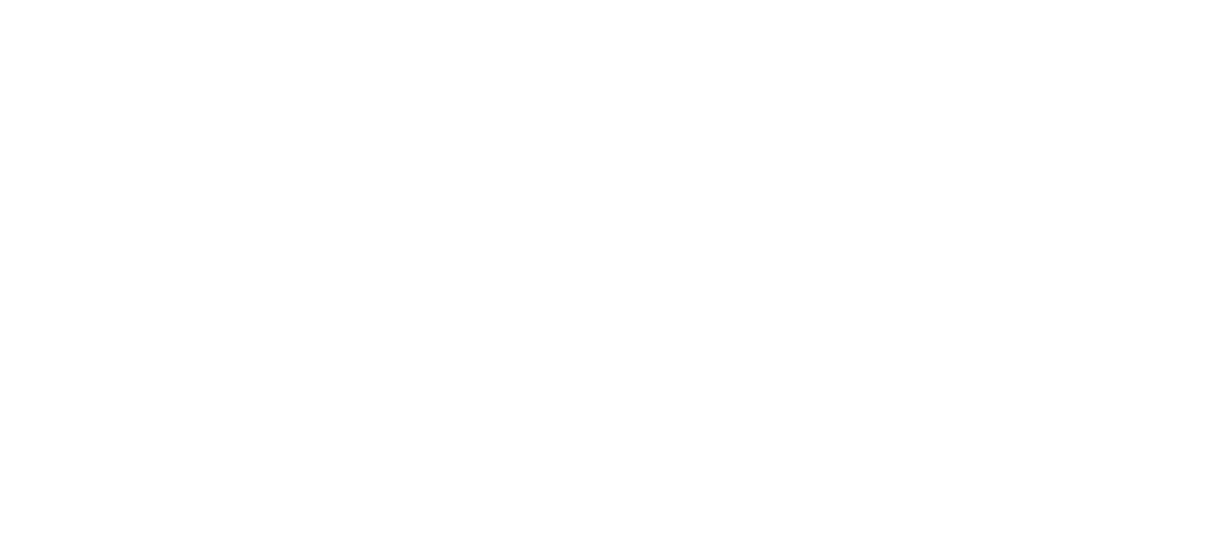
scroll to position [291, 0]
select select "**********"
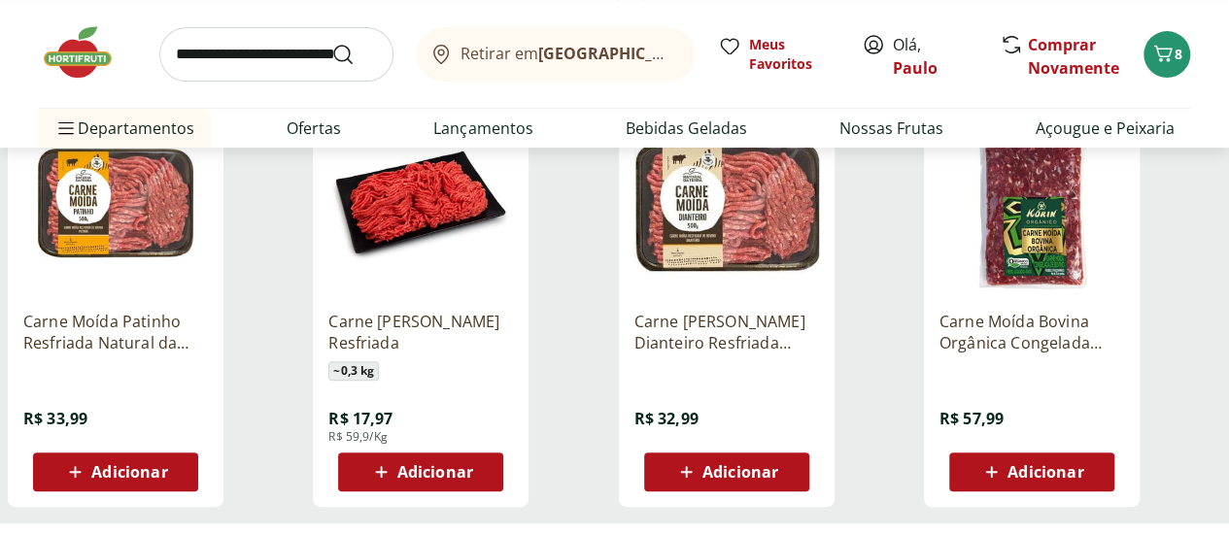
click at [1124, 246] on img at bounding box center [1031, 203] width 185 height 185
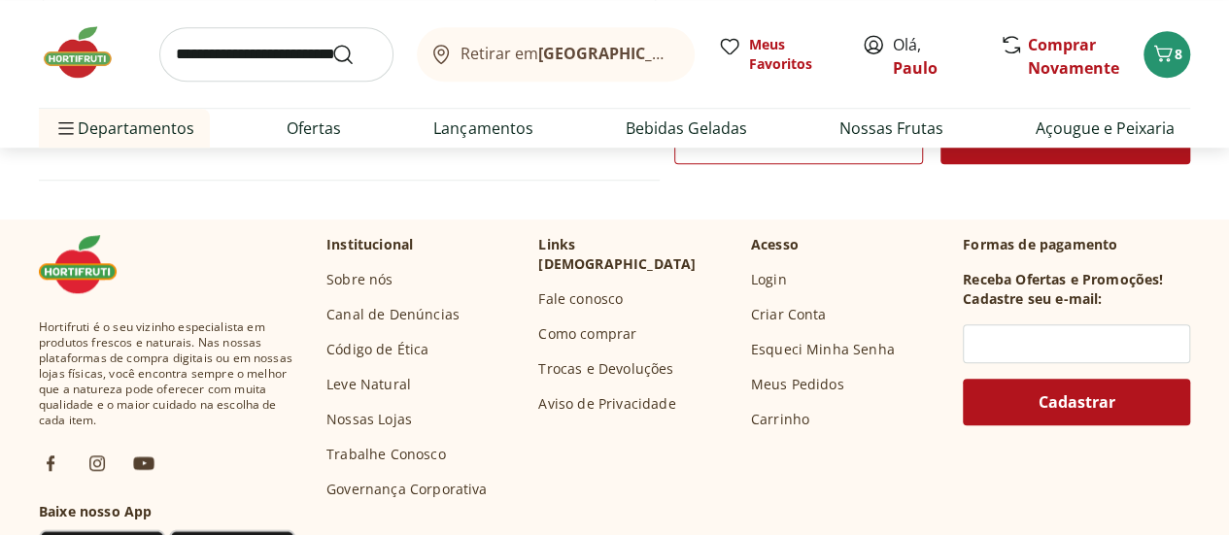
scroll to position [389, 0]
